Goal: Complete application form

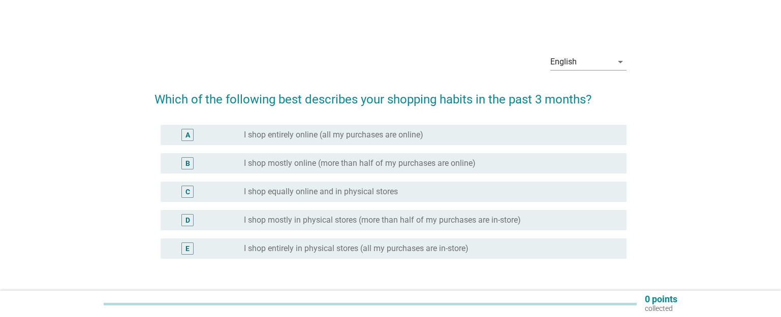
click at [278, 220] on label "I shop mostly in physical stores (more than half of my purchases are in-store)" at bounding box center [382, 220] width 277 height 10
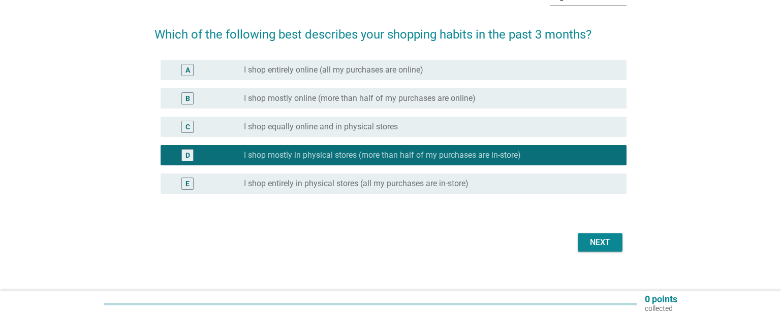
scroll to position [74, 0]
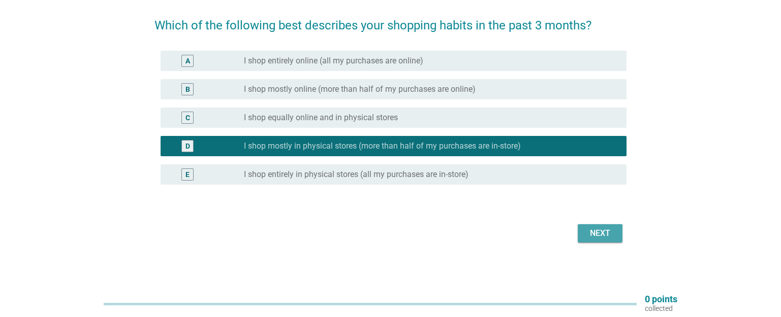
click at [609, 235] on div "Next" at bounding box center [600, 234] width 28 height 12
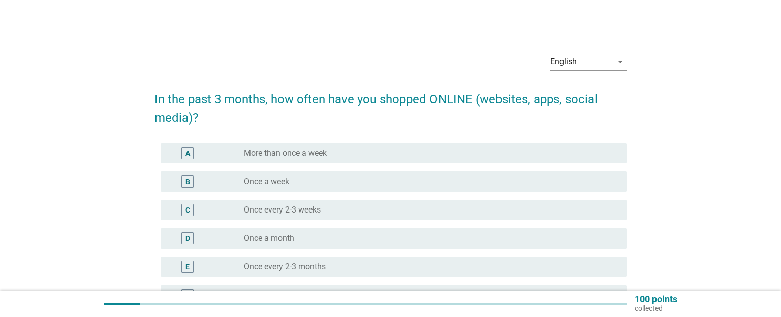
click at [306, 237] on div "radio_button_unchecked Once a month" at bounding box center [427, 239] width 366 height 10
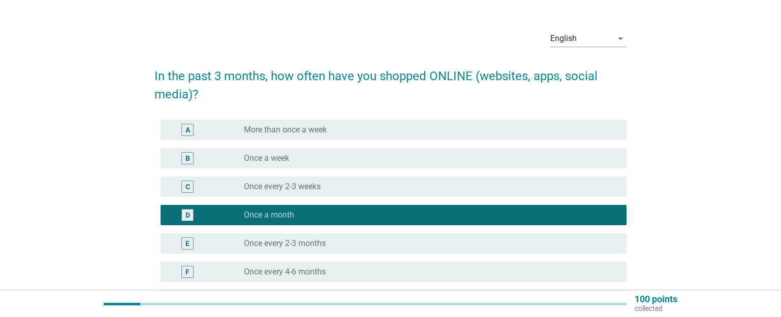
scroll to position [54, 0]
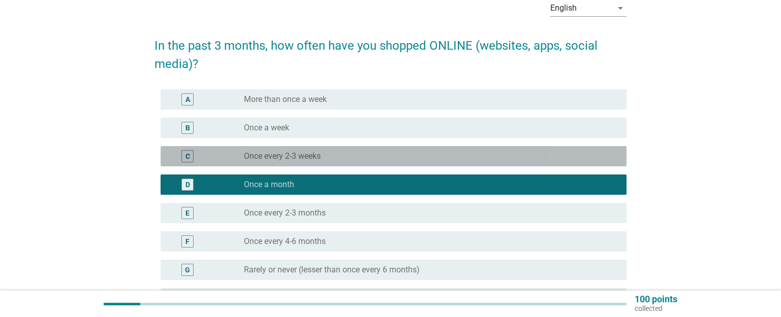
click at [320, 159] on label "Once every 2-3 weeks" at bounding box center [282, 156] width 77 height 10
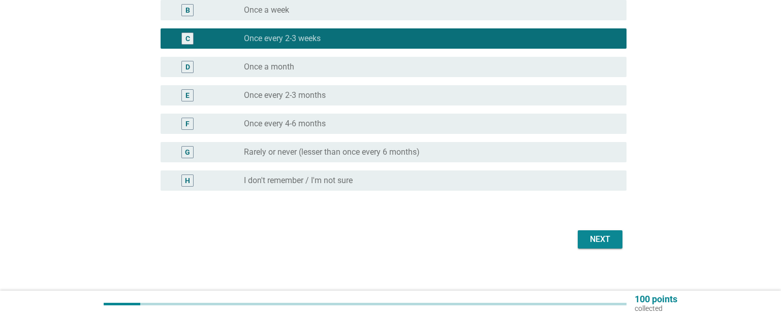
scroll to position [178, 0]
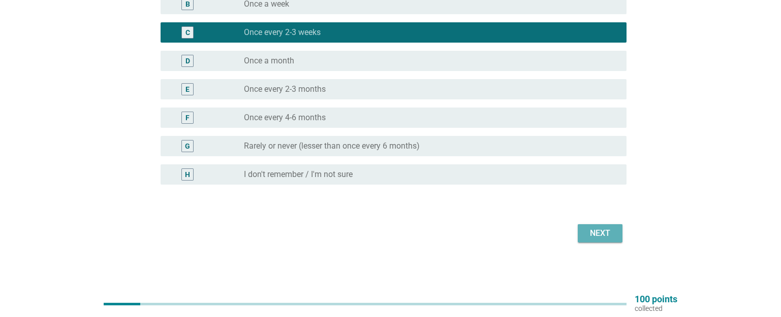
click at [604, 227] on button "Next" at bounding box center [599, 233] width 45 height 18
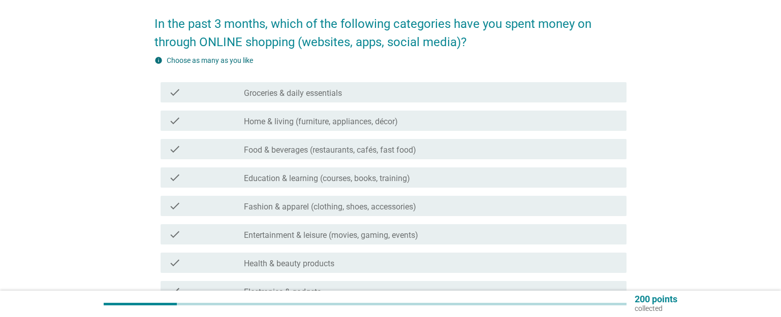
scroll to position [108, 0]
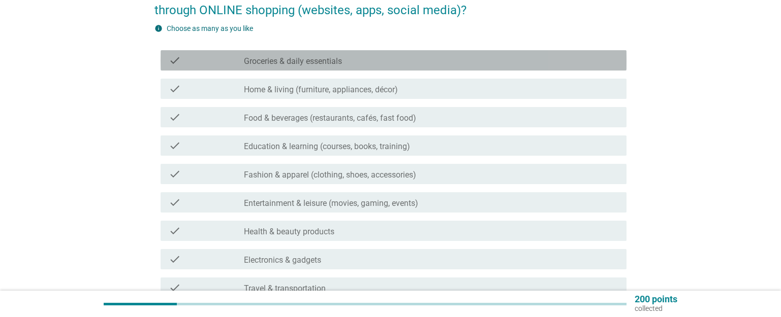
click at [350, 63] on div "check_box_outline_blank Groceries & daily essentials" at bounding box center [431, 60] width 374 height 12
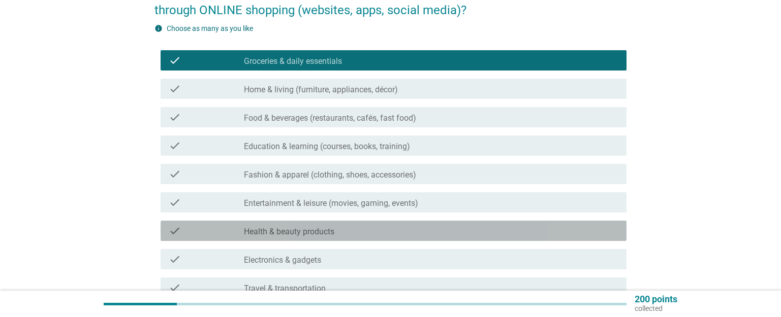
click at [276, 229] on label "Health & beauty products" at bounding box center [289, 232] width 90 height 10
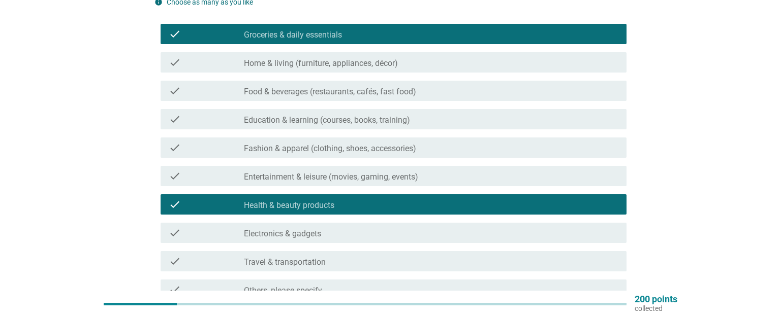
scroll to position [130, 0]
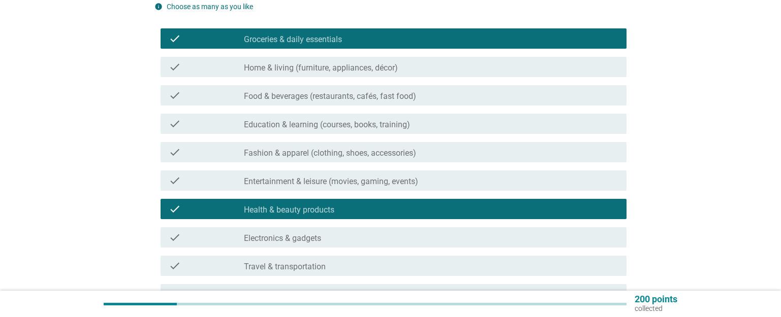
click at [290, 36] on label "Groceries & daily essentials" at bounding box center [293, 40] width 98 height 10
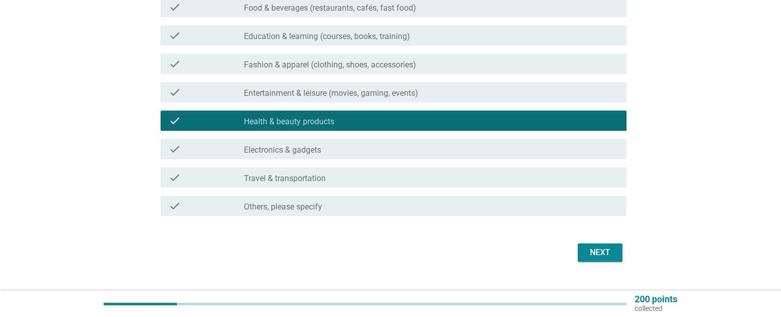
scroll to position [237, 0]
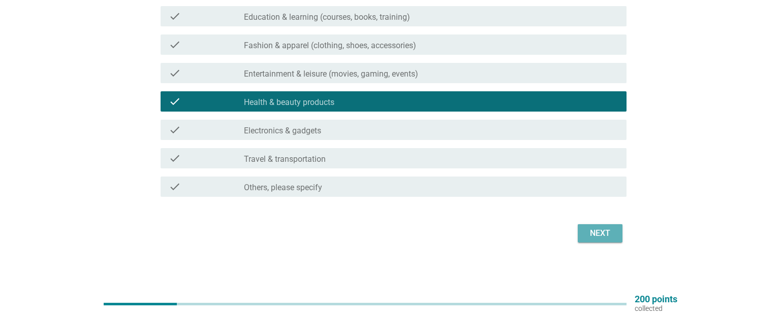
drag, startPoint x: 604, startPoint y: 230, endPoint x: 598, endPoint y: 222, distance: 10.2
click at [602, 229] on div "Next" at bounding box center [600, 234] width 28 height 12
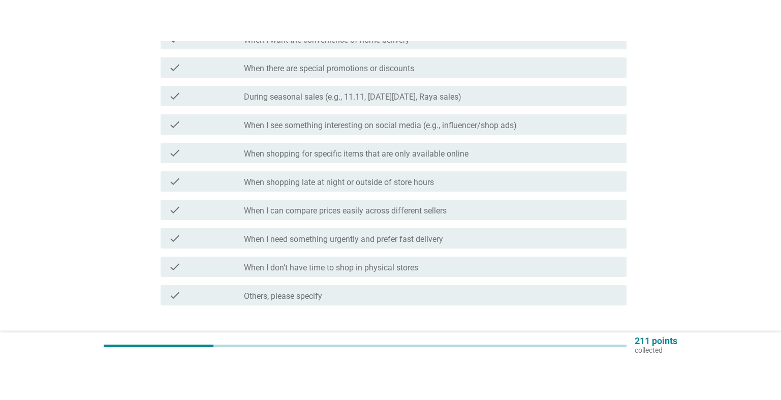
scroll to position [0, 0]
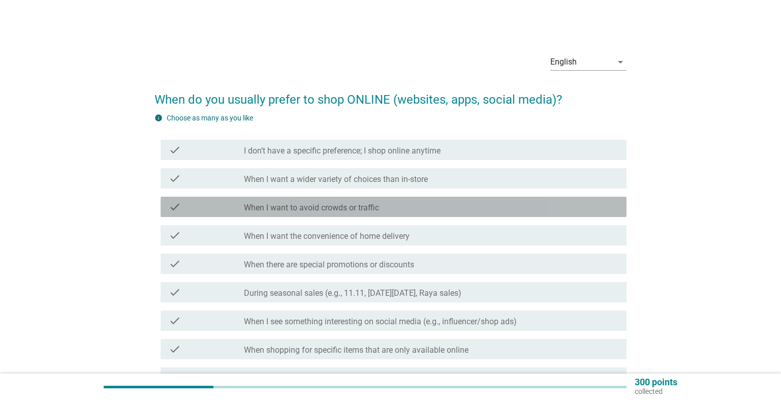
click at [373, 205] on label "When I want to avoid crowds or traffic" at bounding box center [311, 208] width 135 height 10
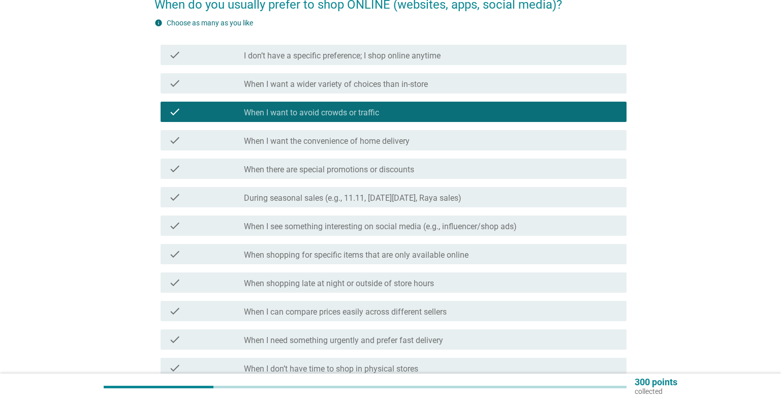
scroll to position [108, 0]
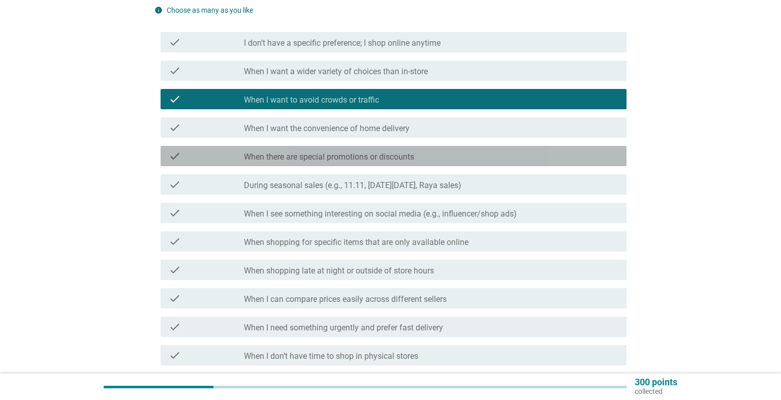
click at [456, 159] on div "check_box_outline_blank When there are special promotions or discounts" at bounding box center [431, 156] width 374 height 12
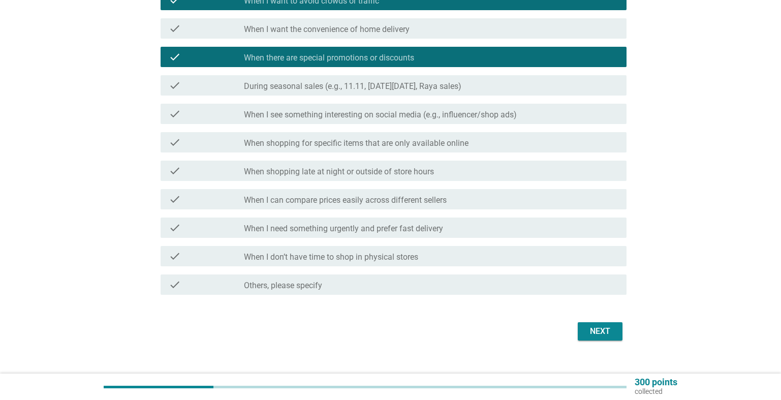
scroll to position [222, 0]
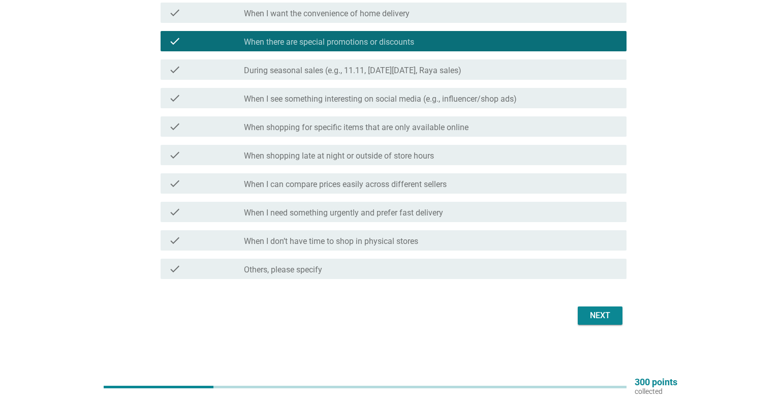
click at [598, 313] on div "Next" at bounding box center [600, 315] width 28 height 12
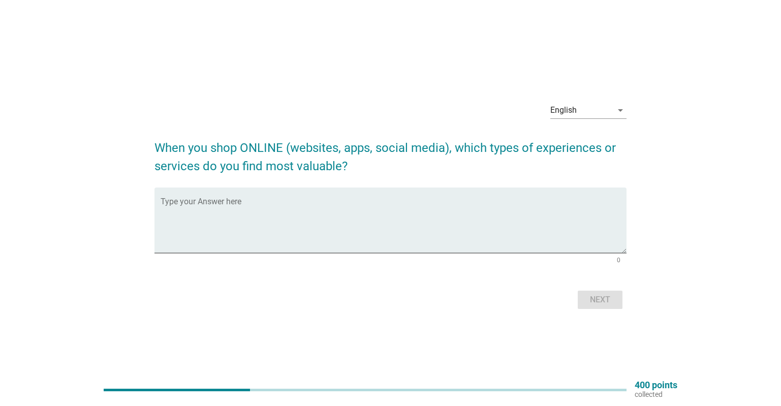
scroll to position [26, 0]
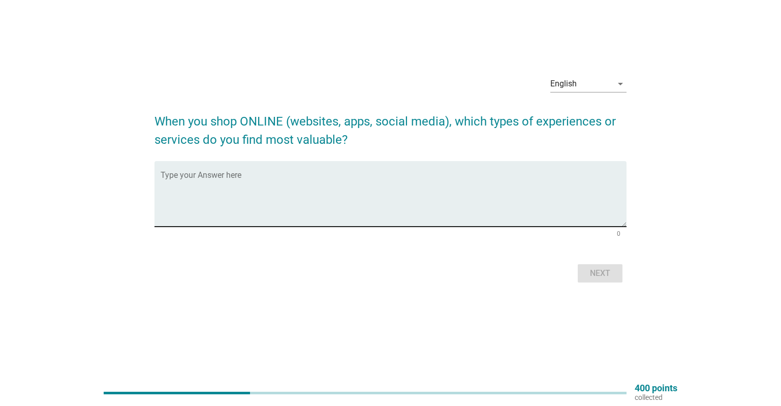
click at [292, 181] on textarea "Type your Answer here" at bounding box center [393, 199] width 466 height 53
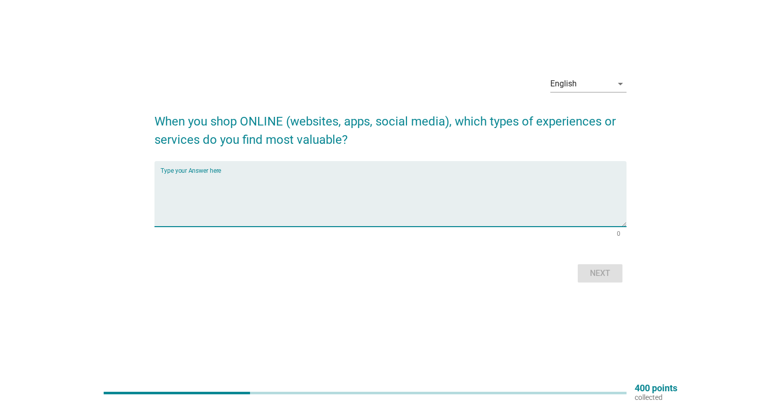
click at [255, 184] on textarea "Type your Answer here" at bounding box center [393, 199] width 466 height 53
type textarea "b"
type textarea "discounts voucher available during checkout."
click at [603, 277] on div "Next" at bounding box center [600, 273] width 28 height 12
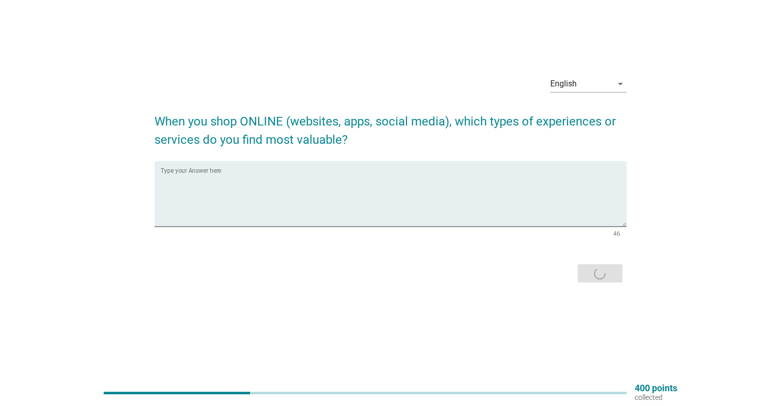
scroll to position [0, 0]
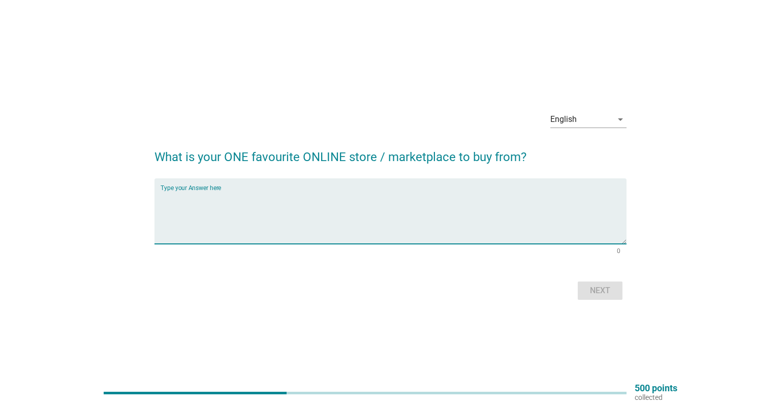
click at [227, 201] on textarea "Type your Answer here" at bounding box center [393, 216] width 466 height 53
drag, startPoint x: 183, startPoint y: 200, endPoint x: 312, endPoint y: 211, distance: 129.9
click at [183, 199] on textarea "shopoee" at bounding box center [393, 216] width 466 height 53
type textarea "shopee"
click at [596, 292] on div "Next" at bounding box center [600, 290] width 28 height 12
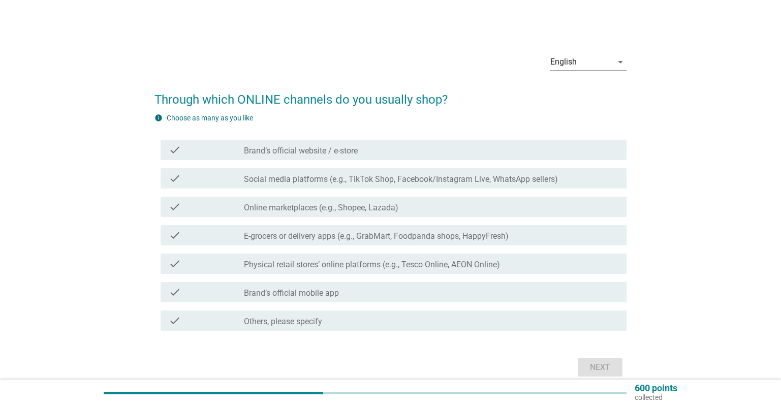
click at [329, 154] on label "Brand’s official website / e-store" at bounding box center [301, 151] width 114 height 10
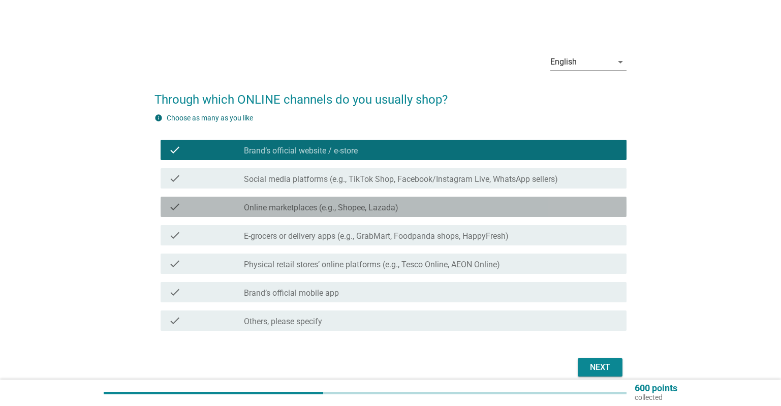
click at [303, 209] on label "Online marketplaces (e.g., Shopee, Lazada)" at bounding box center [321, 208] width 154 height 10
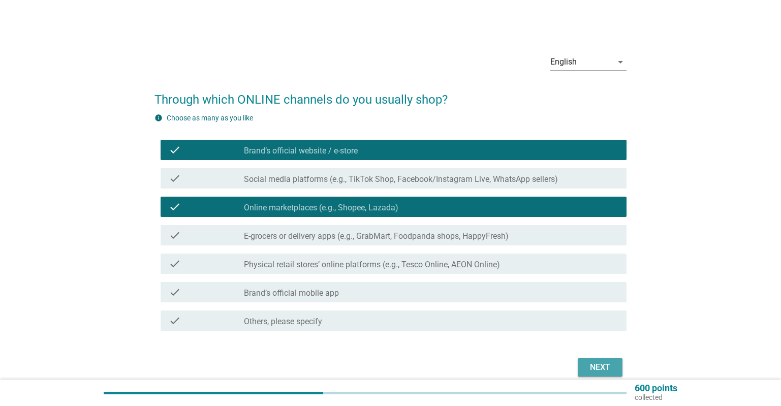
click at [594, 317] on div "Next" at bounding box center [600, 367] width 28 height 12
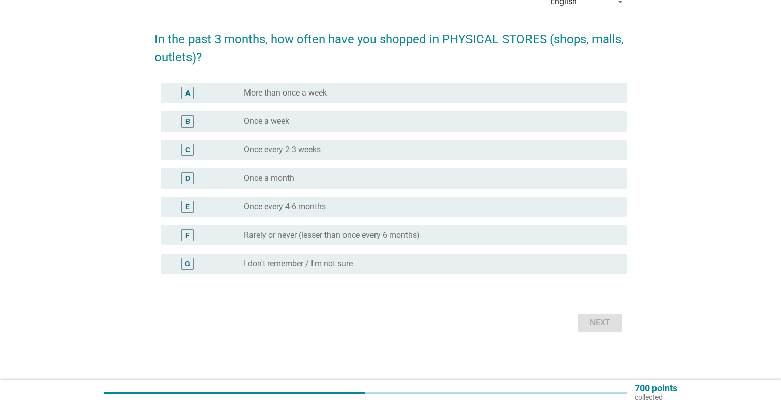
scroll to position [61, 0]
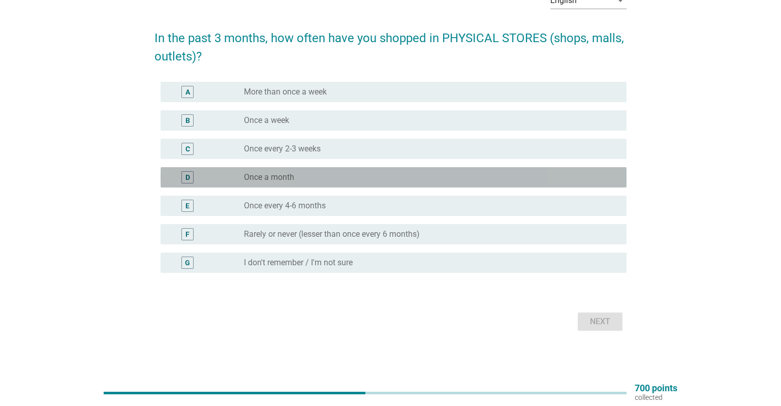
click at [308, 176] on div "radio_button_unchecked Once a month" at bounding box center [427, 177] width 366 height 10
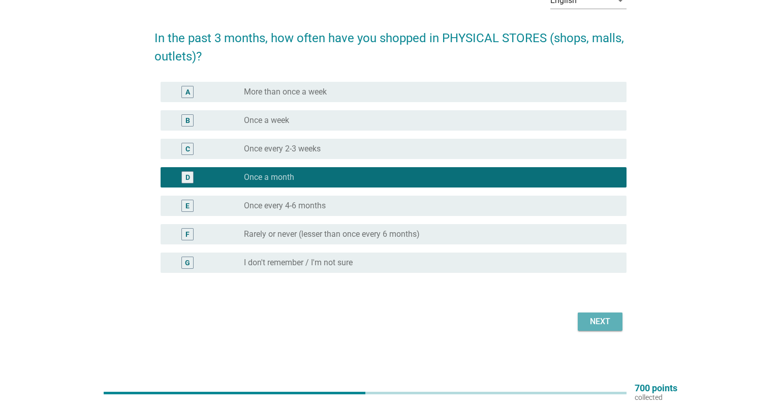
click at [598, 316] on div "Next" at bounding box center [600, 321] width 28 height 12
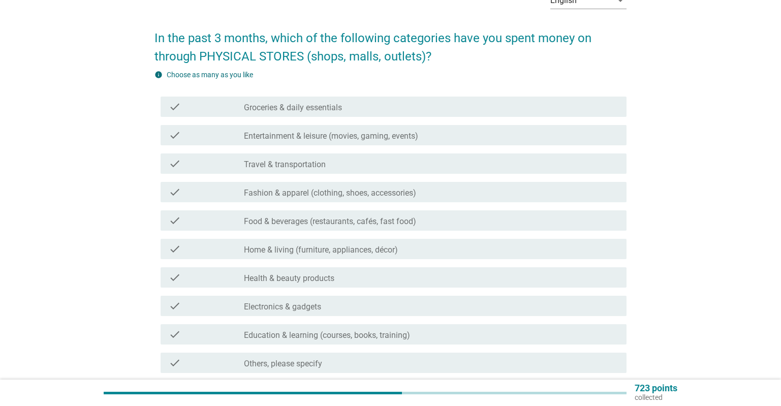
scroll to position [0, 0]
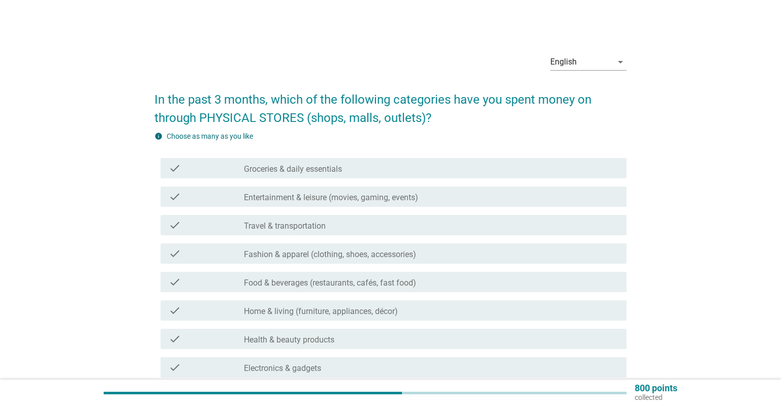
click at [321, 169] on label "Groceries & daily essentials" at bounding box center [293, 169] width 98 height 10
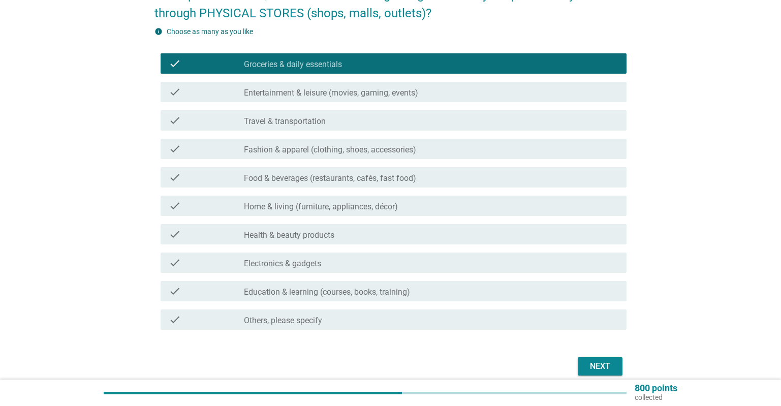
scroll to position [108, 0]
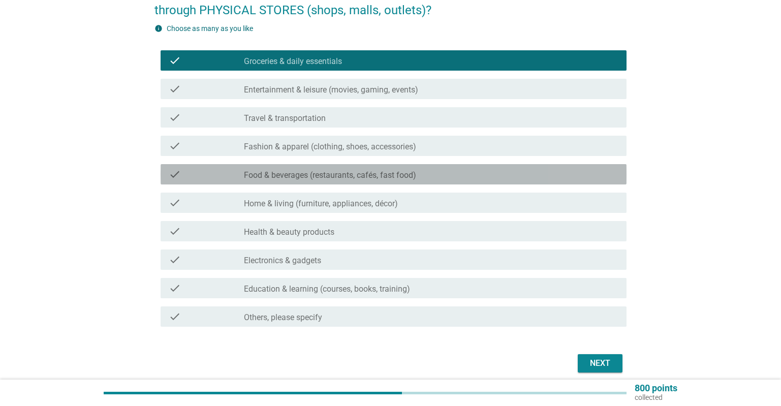
click at [364, 175] on label "Food & beverages (restaurants, cafés, fast food)" at bounding box center [330, 175] width 172 height 10
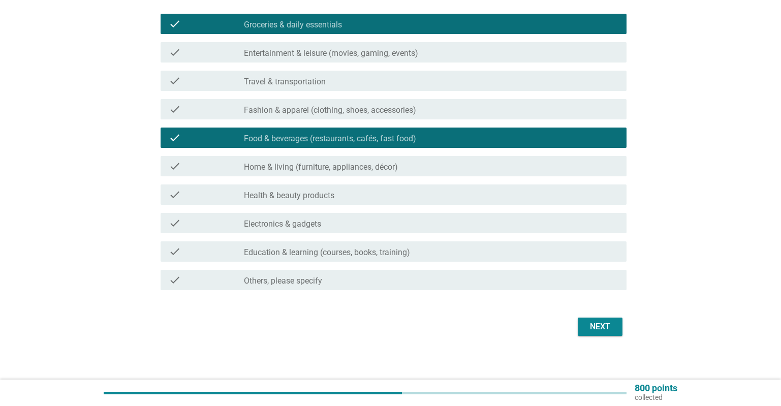
scroll to position [149, 0]
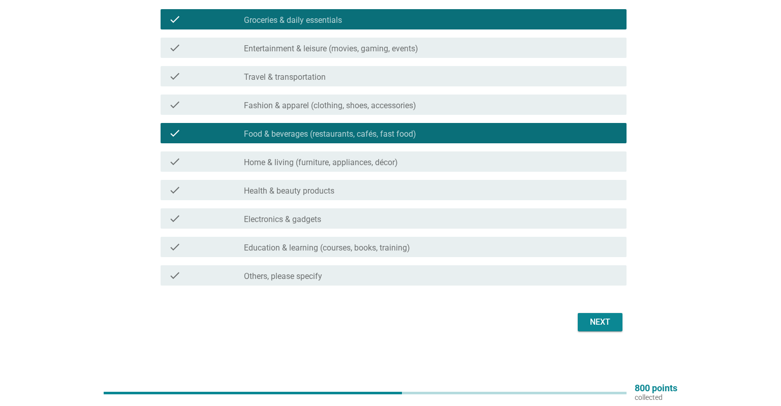
click at [597, 317] on div "Next" at bounding box center [600, 322] width 28 height 12
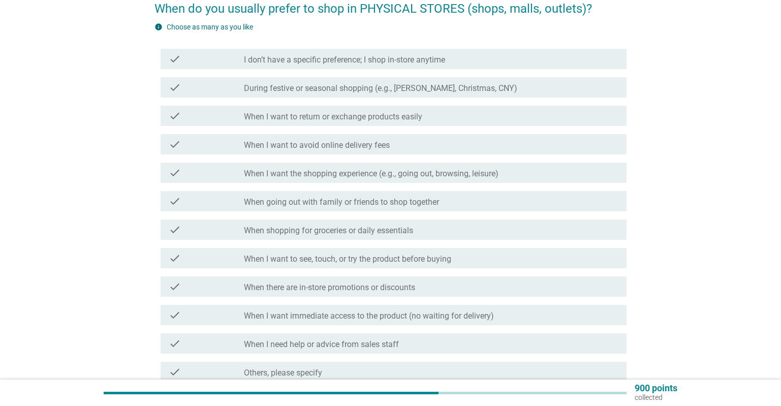
scroll to position [108, 0]
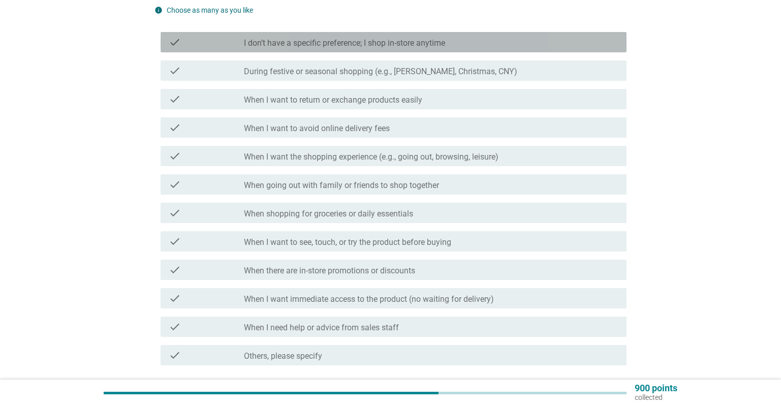
click at [410, 40] on label "I don’t have a specific preference; I shop in-store anytime" at bounding box center [344, 43] width 201 height 10
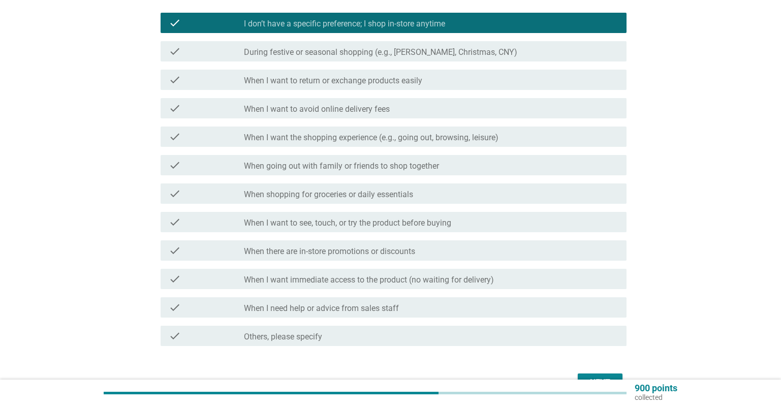
scroll to position [187, 0]
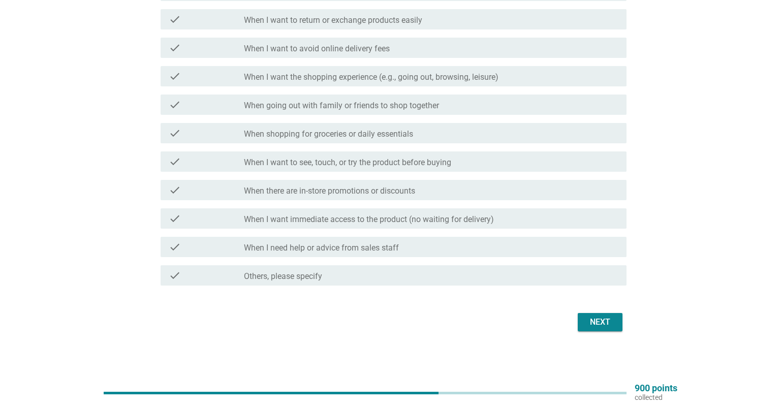
click at [600, 317] on div "Next" at bounding box center [600, 322] width 28 height 12
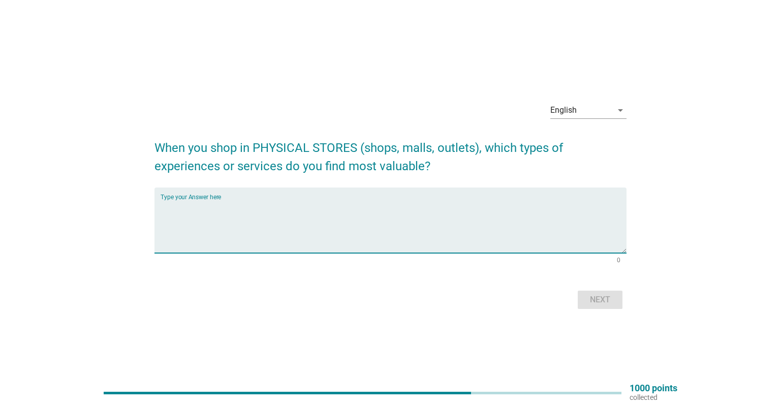
click at [313, 221] on textarea "Type your Answer here" at bounding box center [393, 226] width 466 height 53
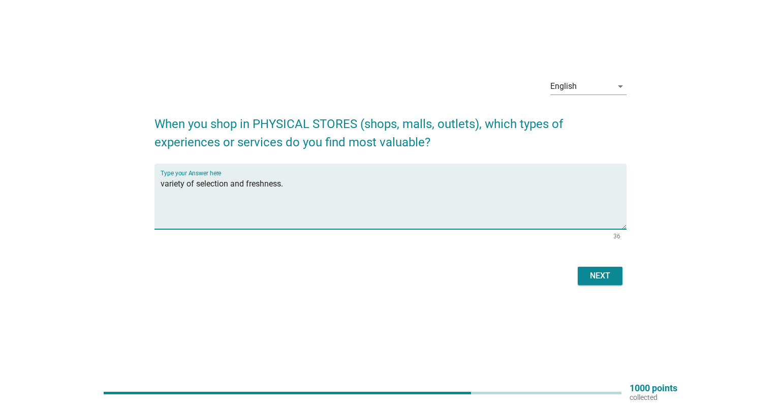
scroll to position [26, 0]
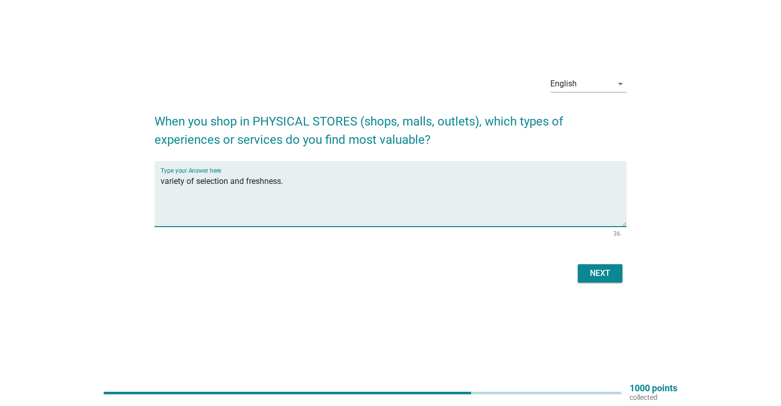
drag, startPoint x: 245, startPoint y: 183, endPoint x: 436, endPoint y: 205, distance: 191.8
click at [436, 205] on textarea "variety of selection and freshness." at bounding box center [393, 199] width 466 height 53
click at [278, 183] on textarea "variety of selection and free shippping fee" at bounding box center [393, 199] width 466 height 53
type textarea "variety of selection and free shipping fee"
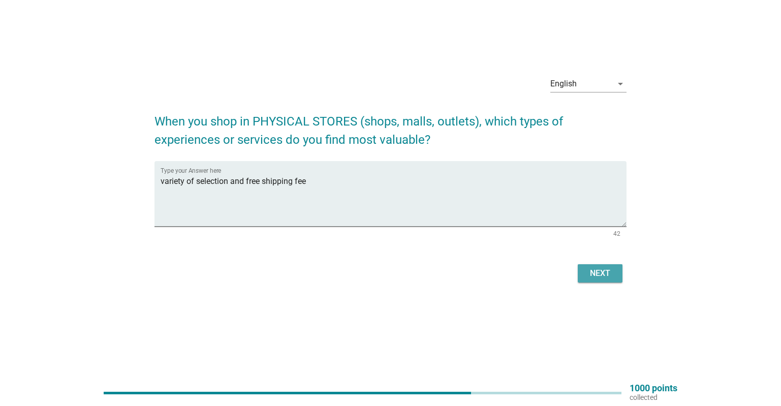
click at [599, 270] on div "Next" at bounding box center [600, 273] width 28 height 12
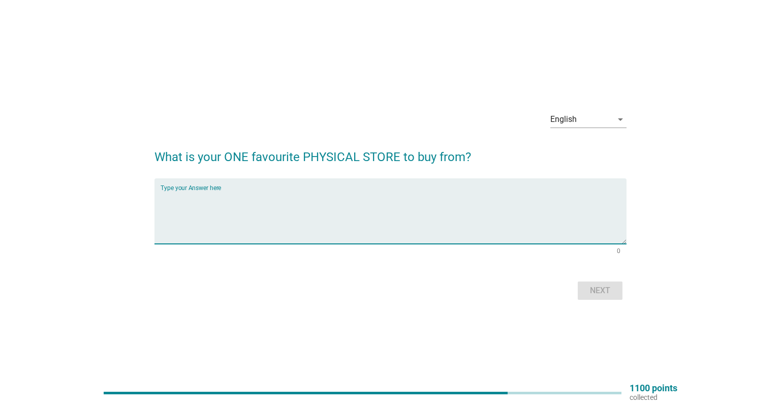
click at [310, 211] on textarea "Type your Answer here" at bounding box center [393, 216] width 466 height 53
type textarea "billion"
drag, startPoint x: 609, startPoint y: 284, endPoint x: 594, endPoint y: 284, distance: 14.7
click at [603, 285] on button "Next" at bounding box center [599, 290] width 45 height 18
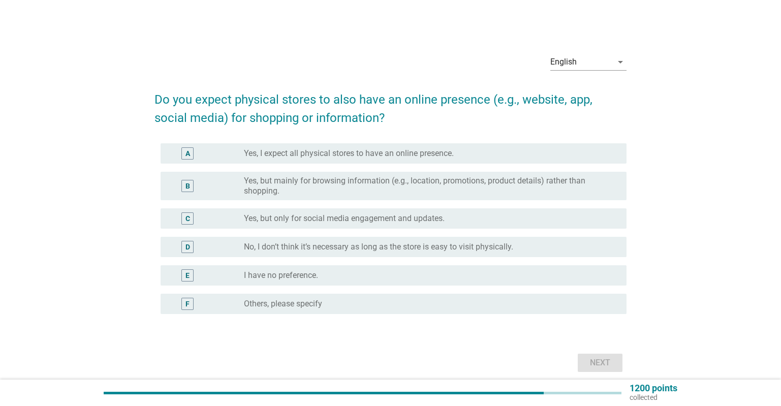
click at [352, 152] on label "Yes, I expect all physical stores to have an online presence." at bounding box center [349, 153] width 210 height 10
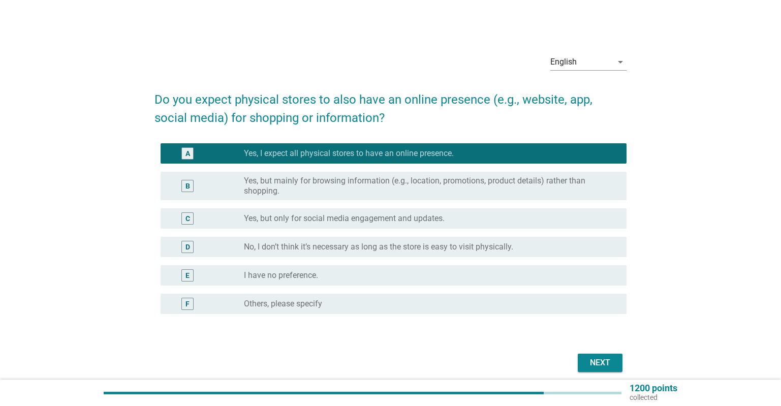
scroll to position [41, 0]
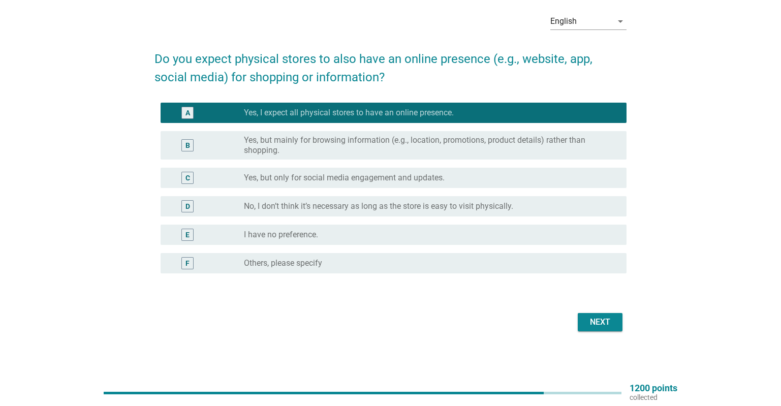
click at [603, 317] on div "Next" at bounding box center [600, 322] width 28 height 12
